Goal: Information Seeking & Learning: Learn about a topic

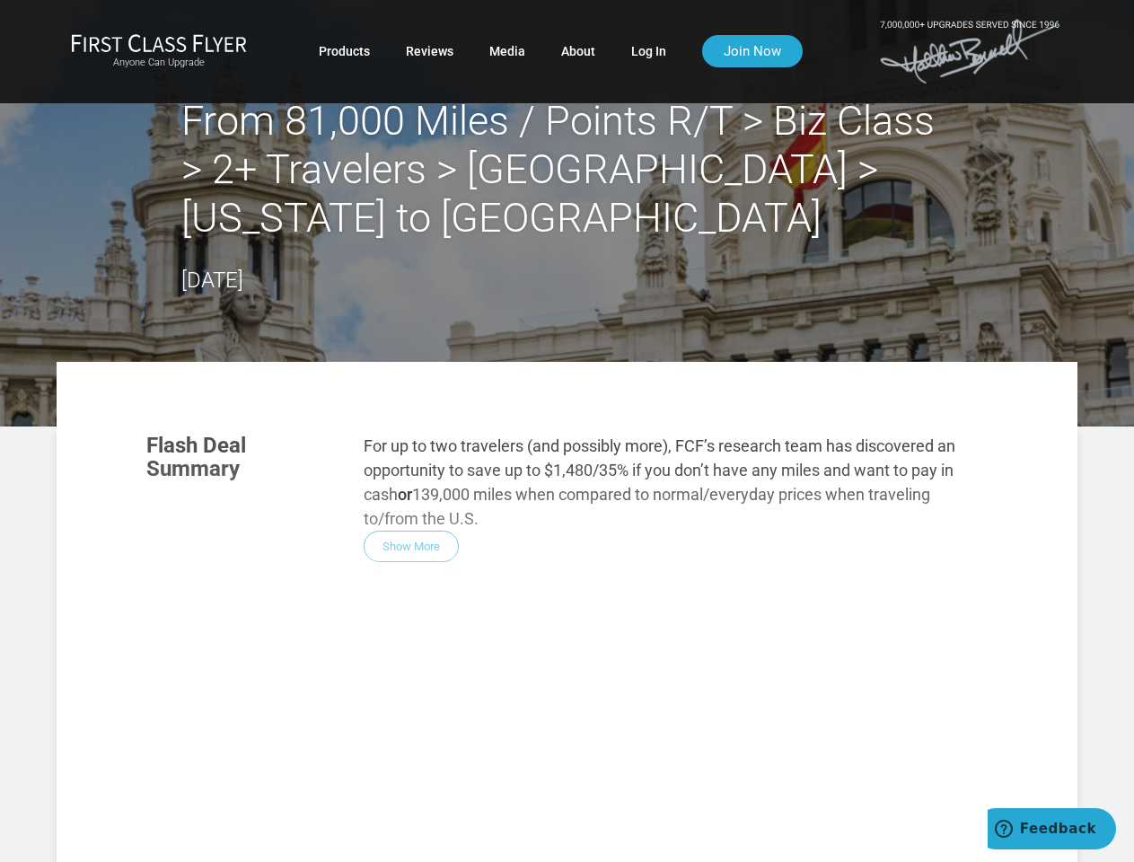
click at [566, 431] on div "Flash Deal Summary For up to two travelers (and possibly more), FCF’s research …" at bounding box center [566, 669] width 877 height 507
click at [566, 587] on div "Flash Deal Summary For up to two travelers (and possibly more), FCF’s research …" at bounding box center [566, 669] width 877 height 507
click at [411, 497] on div "Flash Deal Summary For up to two travelers (and possibly more), FCF’s research …" at bounding box center [566, 669] width 877 height 507
click at [255, 749] on div "Flash Deal Summary For up to two travelers (and possibly more), FCF’s research …" at bounding box center [566, 669] width 877 height 507
click at [402, 749] on div "Flash Deal Summary For up to two travelers (and possibly more), FCF’s research …" at bounding box center [566, 669] width 877 height 507
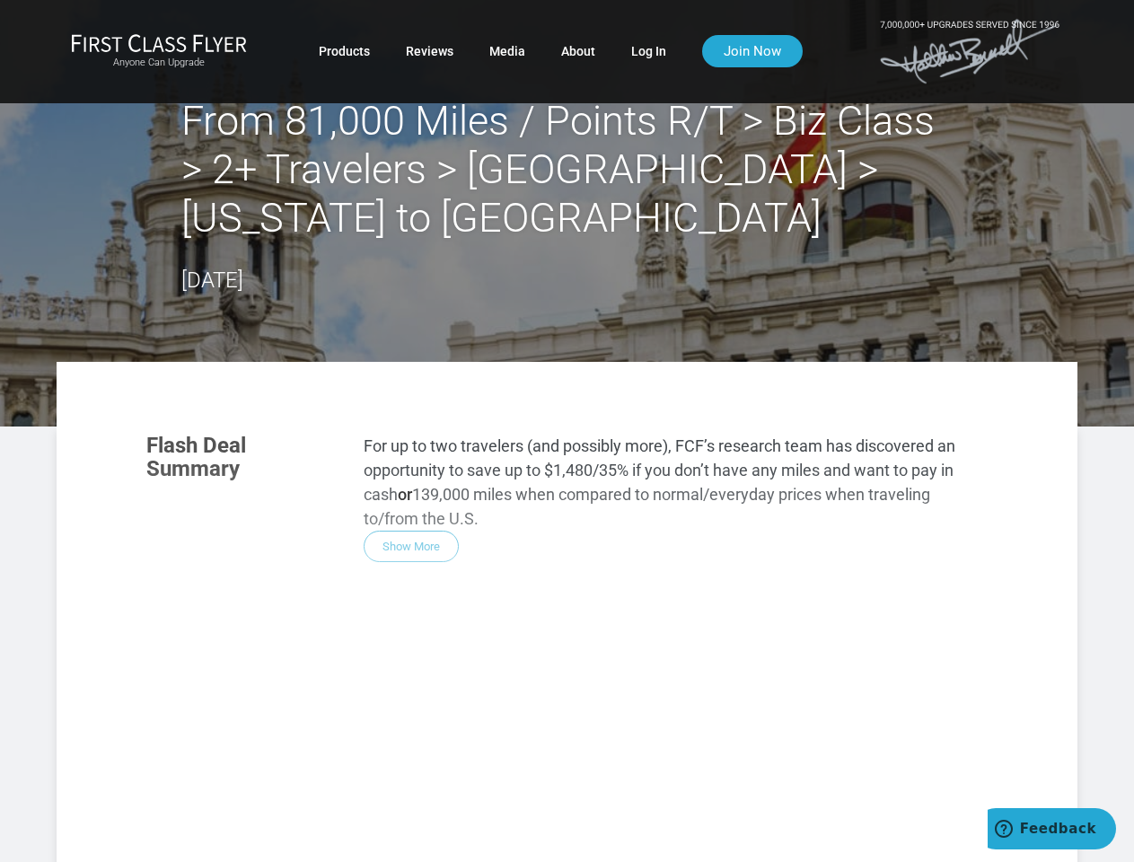
click at [549, 749] on div "Flash Deal Summary For up to two travelers (and possibly more), FCF’s research …" at bounding box center [566, 669] width 877 height 507
click at [401, 830] on div "Flash Deal Summary For up to two travelers (and possibly more), FCF’s research …" at bounding box center [566, 669] width 877 height 507
click at [402, 831] on div "Flash Deal Summary For up to two travelers (and possibly more), FCF’s research …" at bounding box center [566, 669] width 877 height 507
click at [856, 845] on div "Flash Deal Summary For up to two travelers (and possibly more), FCF’s research …" at bounding box center [566, 669] width 877 height 507
click at [1051, 828] on span "Feedback" at bounding box center [1058, 828] width 76 height 16
